Goal: Information Seeking & Learning: Learn about a topic

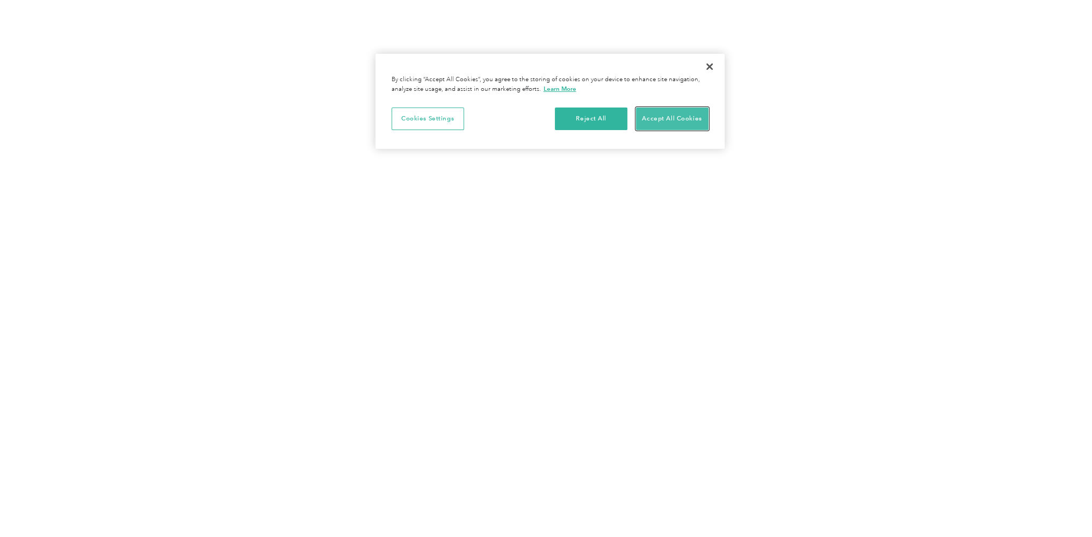
click at [687, 119] on button "Accept All Cookies" at bounding box center [672, 118] width 73 height 23
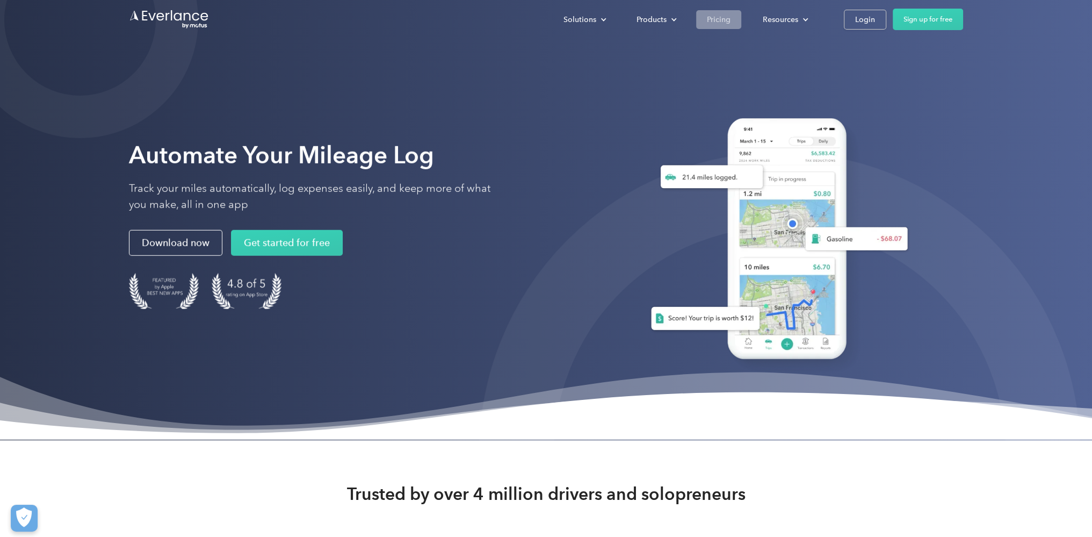
click at [716, 17] on div "Pricing" at bounding box center [719, 19] width 24 height 13
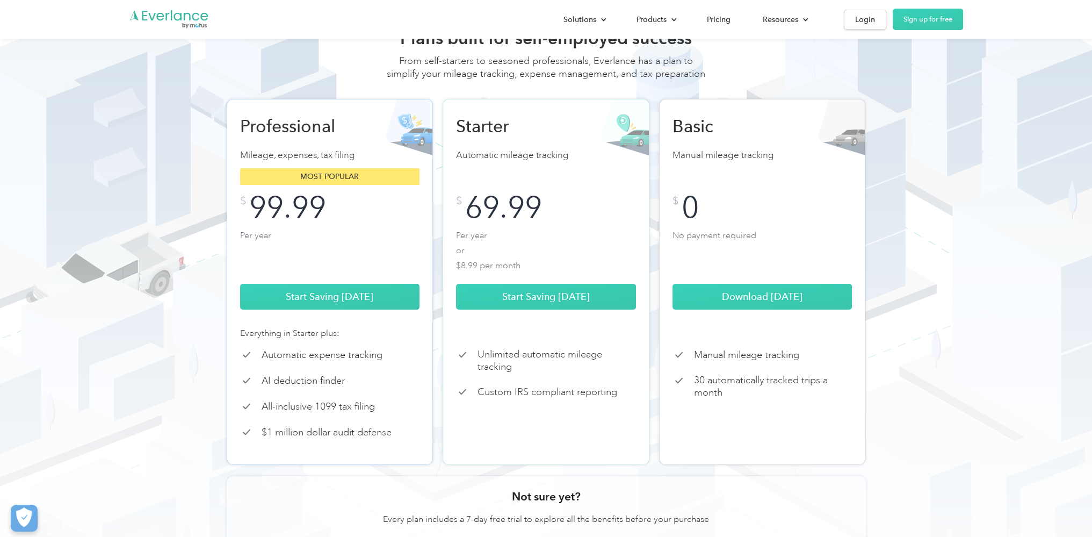
scroll to position [89, 0]
click at [351, 438] on p "$1 million dollar audit defense" at bounding box center [327, 432] width 130 height 12
